Goal: Task Accomplishment & Management: Complete application form

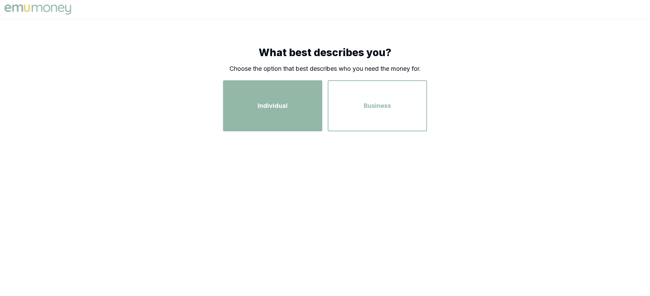
click at [278, 109] on span "Individual" at bounding box center [273, 106] width 30 height 10
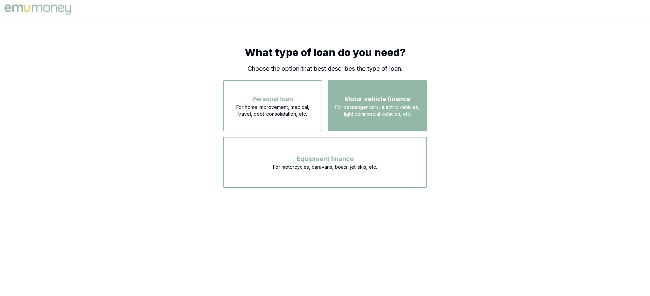
click at [376, 110] on span "For passenger cars, electric vehicles, light commercial vehicles, etc." at bounding box center [377, 111] width 87 height 14
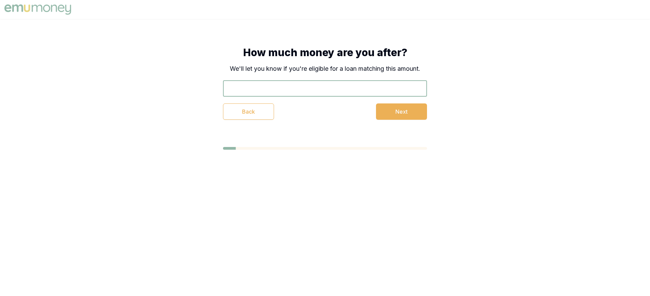
click at [263, 88] on input "text" at bounding box center [325, 88] width 204 height 16
type input "$40,000"
click at [388, 111] on button "Next" at bounding box center [401, 111] width 51 height 16
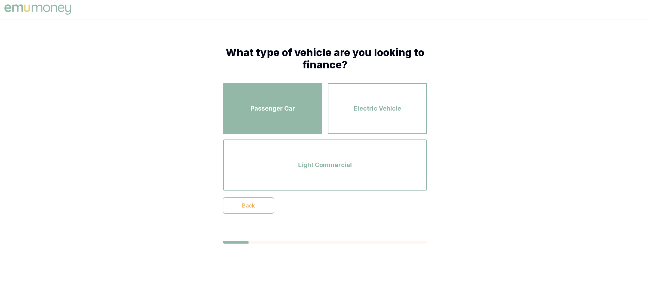
click at [288, 118] on div "Passenger Car" at bounding box center [272, 108] width 87 height 39
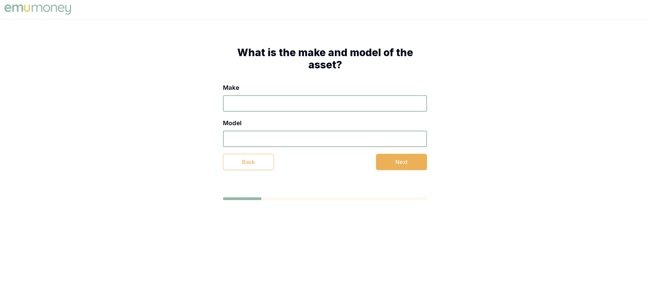
click at [287, 105] on input "Make" at bounding box center [325, 103] width 204 height 16
type input "ford"
click at [274, 137] on input "Model" at bounding box center [325, 138] width 204 height 16
type input "mustang gt"
click at [396, 161] on button "Next" at bounding box center [401, 162] width 51 height 16
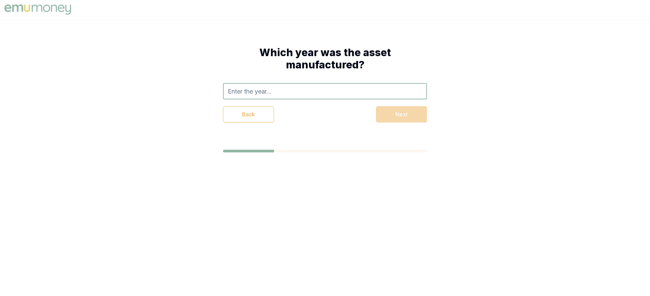
click at [277, 92] on input "text" at bounding box center [325, 91] width 204 height 16
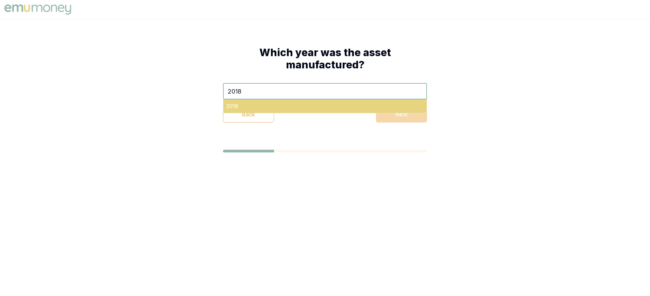
type input "2018"
click at [230, 107] on div "2018" at bounding box center [324, 106] width 203 height 14
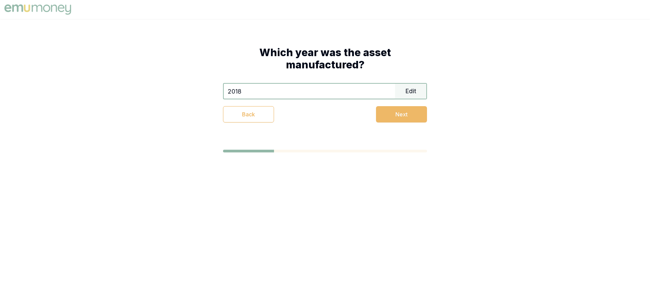
click at [395, 116] on button "Next" at bounding box center [401, 114] width 51 height 16
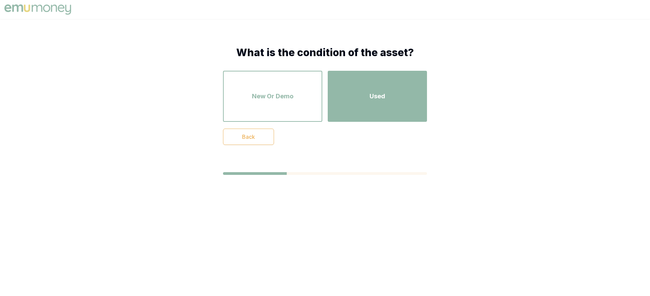
click at [374, 101] on span "Used" at bounding box center [377, 96] width 16 height 10
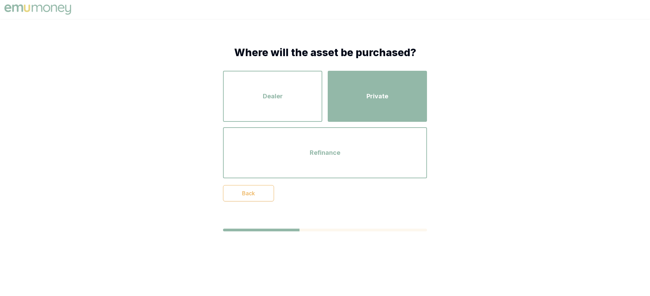
click at [374, 105] on div "Private" at bounding box center [377, 96] width 87 height 39
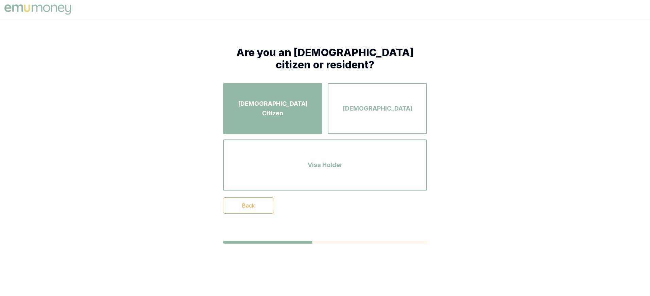
click at [292, 109] on span "[DEMOGRAPHIC_DATA] Citizen" at bounding box center [272, 108] width 87 height 19
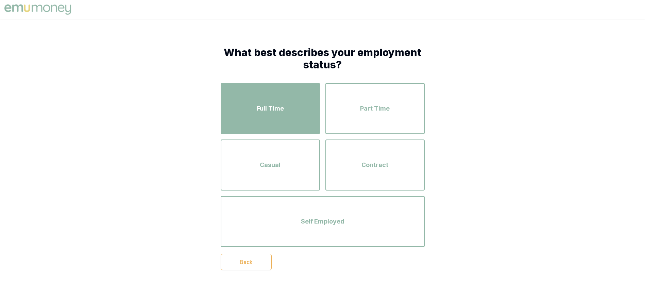
click at [273, 109] on span "Full Time" at bounding box center [270, 109] width 27 height 10
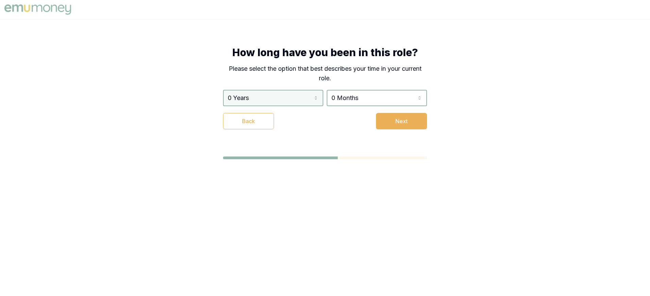
click at [271, 101] on html "How long have you been in this role? Please select the option that best describ…" at bounding box center [325, 148] width 650 height 296
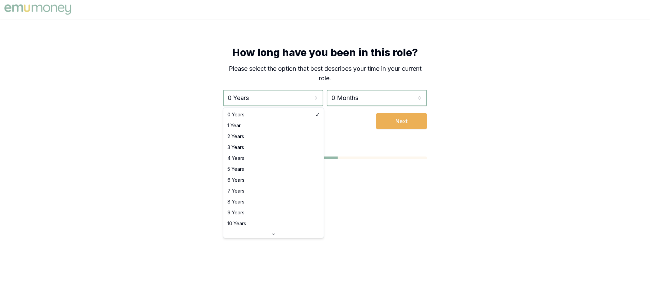
select select "2"
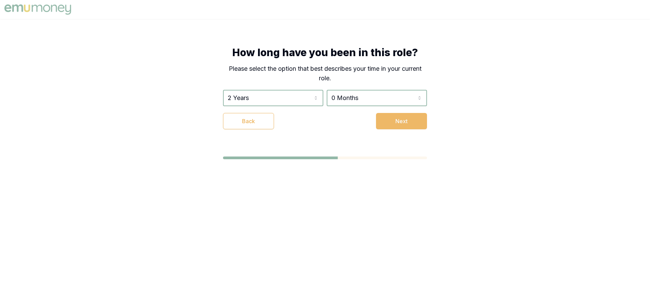
click at [398, 121] on button "Next" at bounding box center [401, 121] width 51 height 16
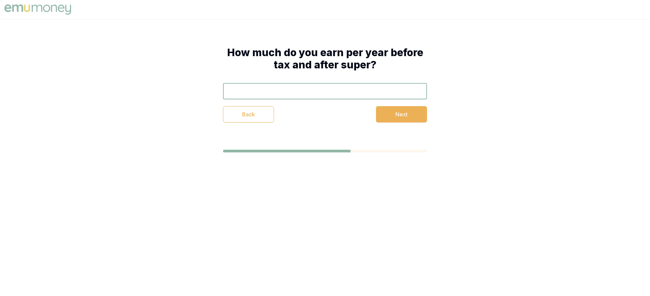
click at [313, 97] on input "text" at bounding box center [325, 91] width 204 height 16
type input "$120,000"
click at [400, 115] on button "Next" at bounding box center [401, 114] width 51 height 16
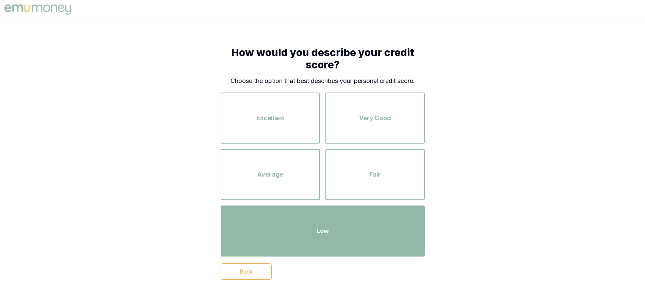
click at [345, 233] on div "Low" at bounding box center [323, 230] width 192 height 39
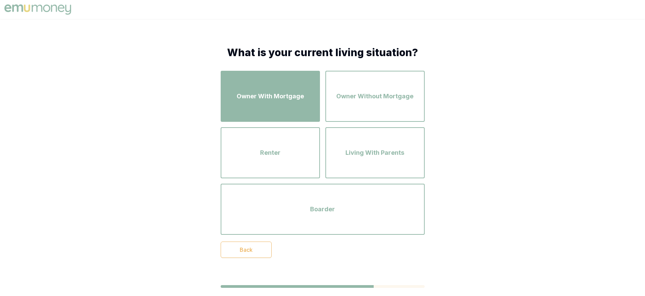
click at [291, 100] on span "Owner With Mortgage" at bounding box center [269, 96] width 67 height 10
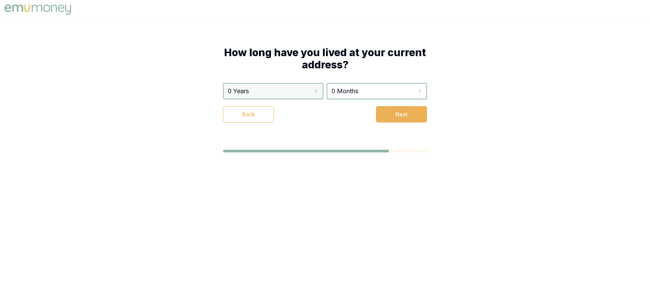
click at [264, 92] on html "How long have you lived at your current address? 0 Years 0 Years 1 Year 2 Years…" at bounding box center [325, 148] width 650 height 296
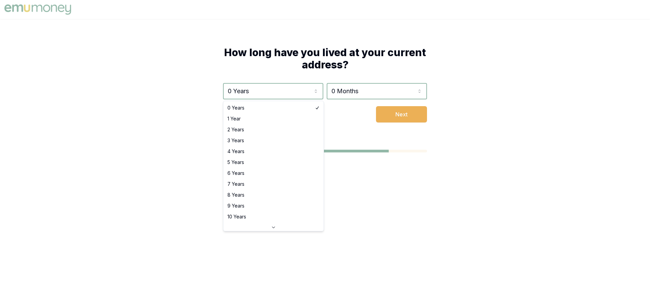
select select "6"
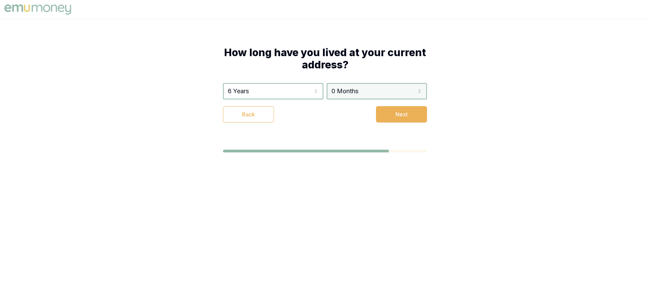
click at [339, 93] on html "How long have you lived at your current address? 6 Years 0 Years 1 Year 2 Years…" at bounding box center [325, 148] width 650 height 296
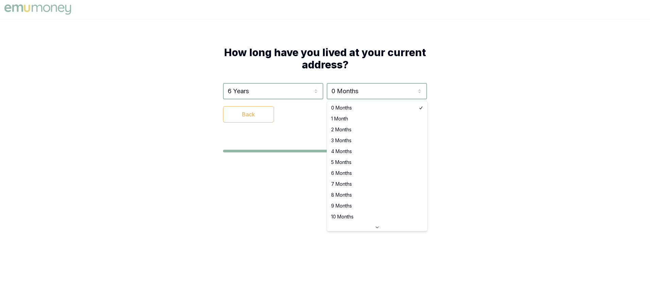
select select "4"
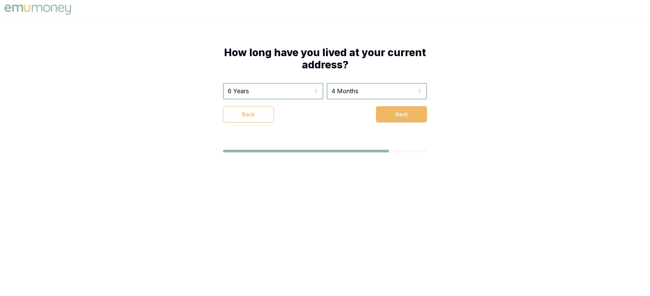
click at [407, 116] on button "Next" at bounding box center [401, 114] width 51 height 16
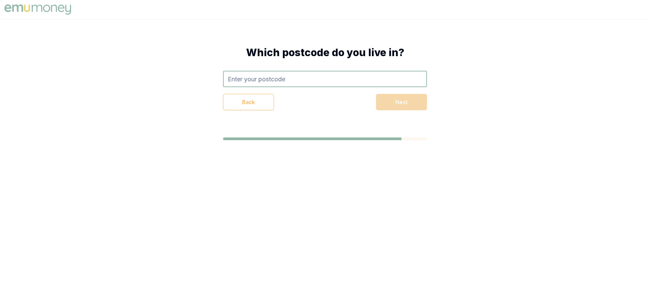
click at [301, 81] on input "text" at bounding box center [325, 79] width 204 height 16
type input "2760"
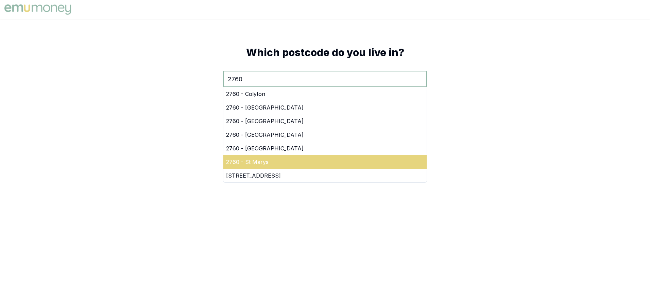
click at [286, 158] on div "2760 - St Marys" at bounding box center [324, 162] width 203 height 14
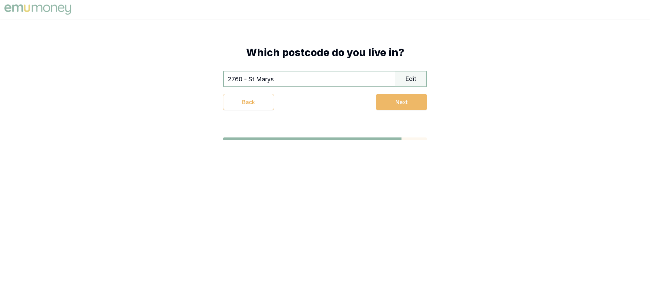
click at [401, 104] on button "Next" at bounding box center [401, 102] width 51 height 16
